Goal: Find specific page/section: Find specific page/section

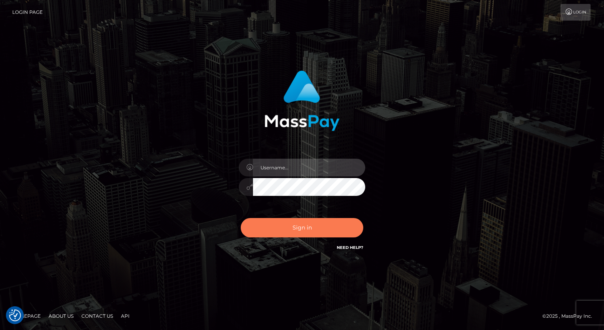
type input "aly.ignite"
click at [295, 228] on button "Sign in" at bounding box center [302, 227] width 122 height 19
type input "aly.ignite"
click at [287, 228] on button "Sign in" at bounding box center [302, 227] width 122 height 19
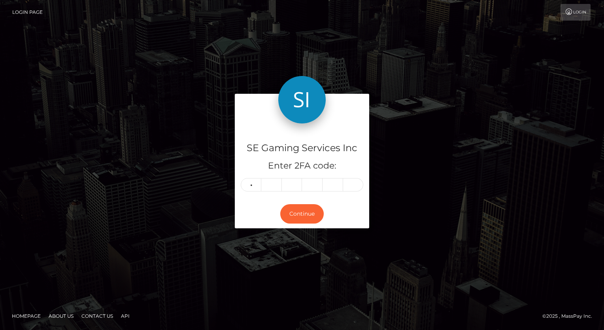
type input "2"
type input "4"
type input "6"
type input "3"
type input "4"
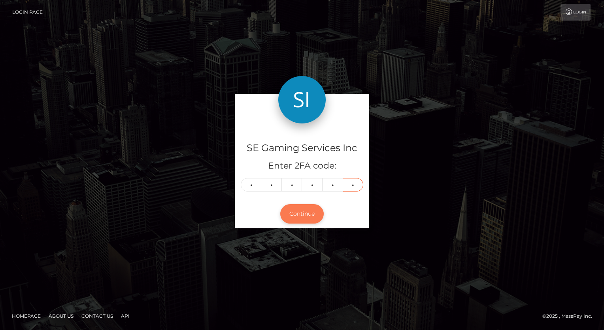
type input "3"
click at [301, 215] on button "Continue" at bounding box center [301, 213] width 43 height 19
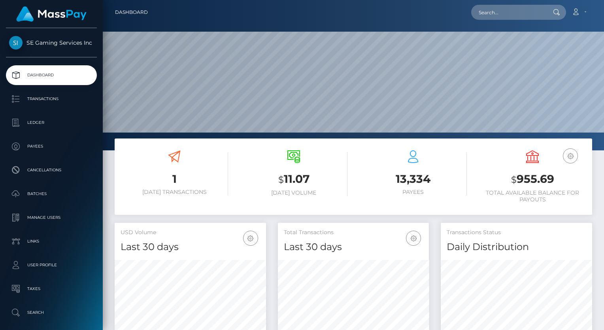
scroll to position [140, 151]
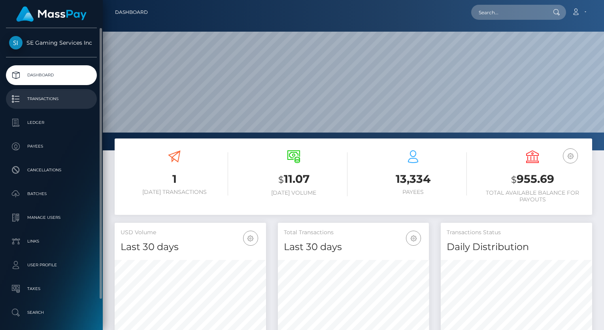
click at [54, 93] on p "Transactions" at bounding box center [51, 99] width 85 height 12
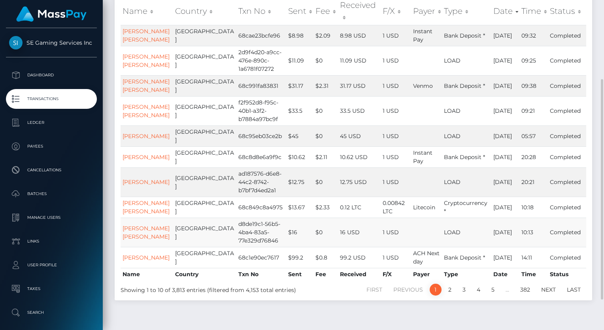
scroll to position [164, 0]
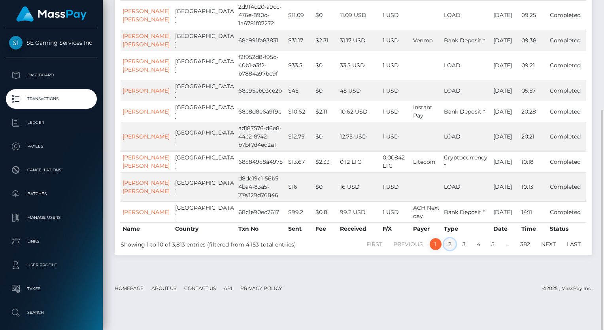
click at [448, 250] on link "2" at bounding box center [450, 244] width 12 height 12
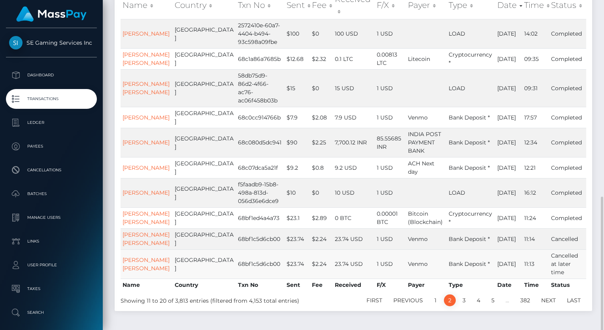
scroll to position [197, 0]
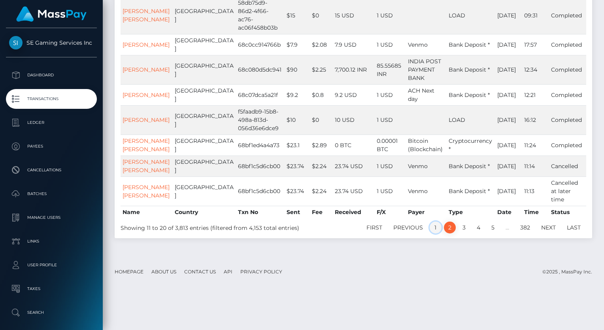
click at [431, 233] on link "1" at bounding box center [435, 227] width 12 height 12
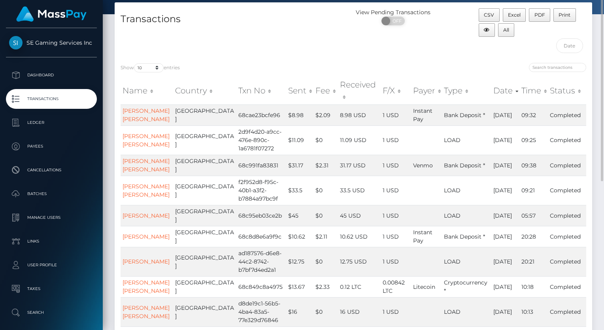
scroll to position [0, 0]
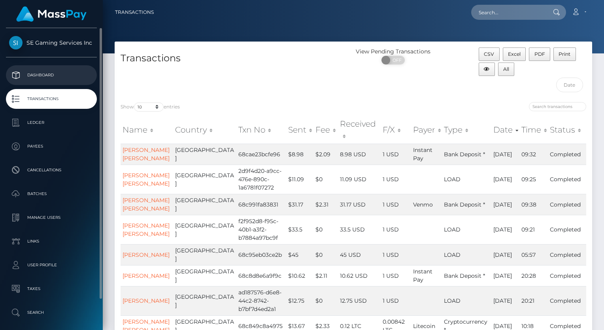
click at [69, 80] on p "Dashboard" at bounding box center [51, 75] width 85 height 12
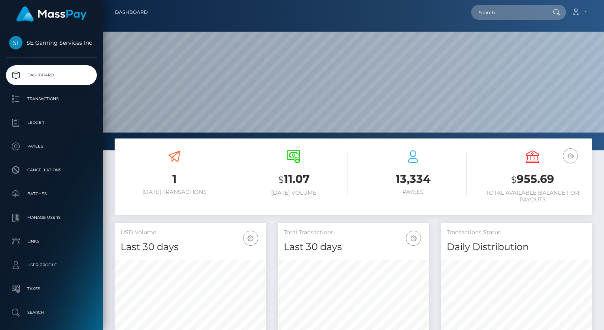
scroll to position [140, 151]
